Goal: Book appointment/travel/reservation

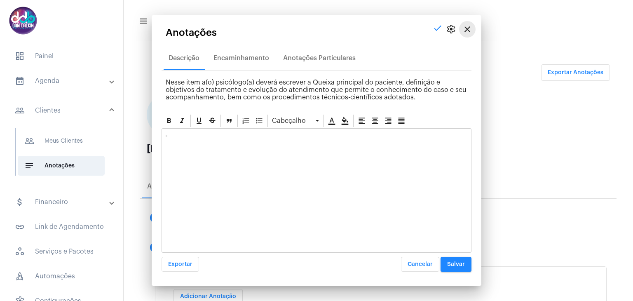
scroll to position [206, 0]
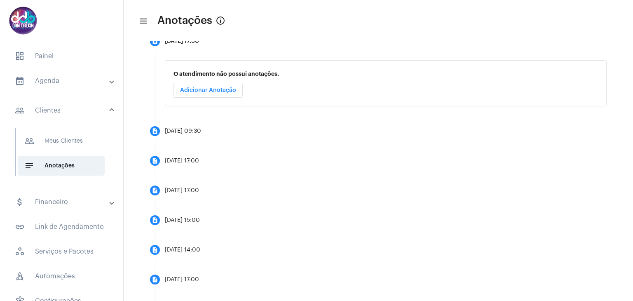
click at [58, 79] on mat-panel-title "calendar_month_outlined Agenda" at bounding box center [62, 81] width 95 height 10
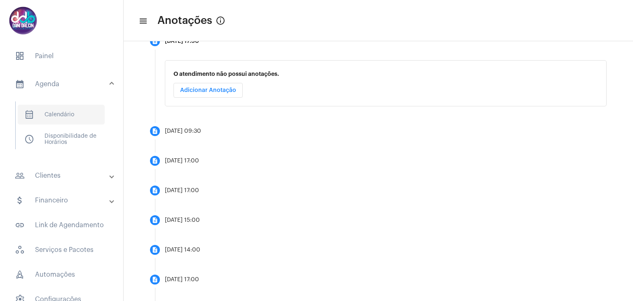
click at [61, 109] on span "calendar_month_outlined Calendário" at bounding box center [61, 115] width 87 height 20
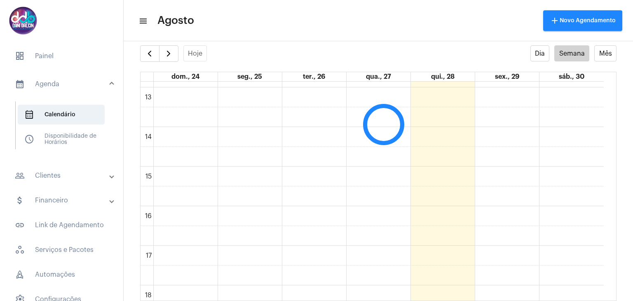
scroll to position [400, 0]
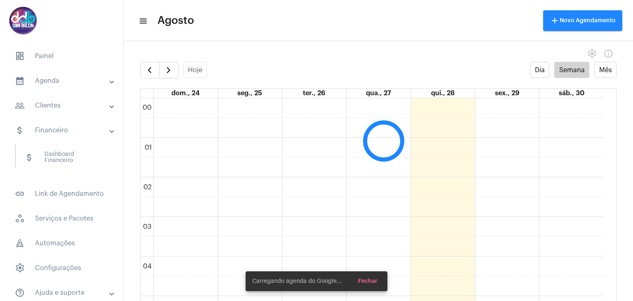
scroll to position [238, 0]
